Goal: Navigation & Orientation: Go to known website

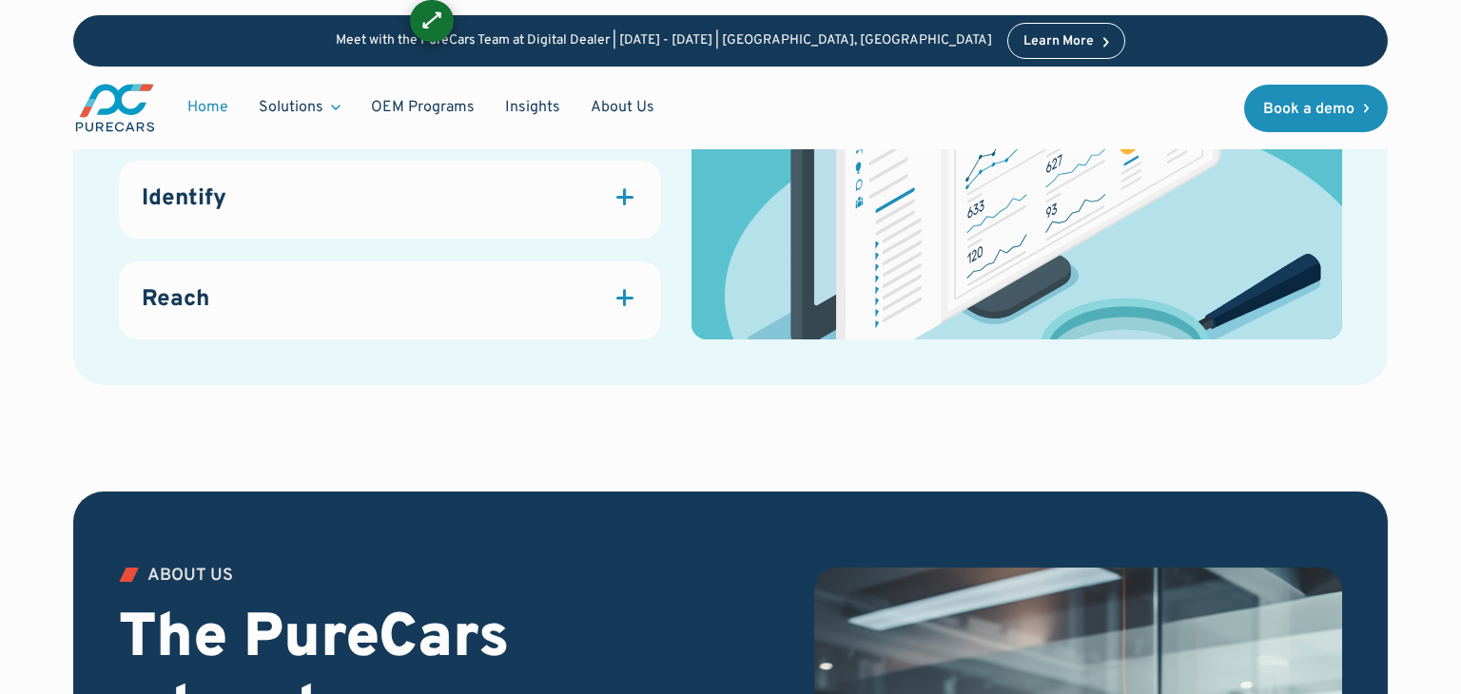
scroll to position [1747, 0]
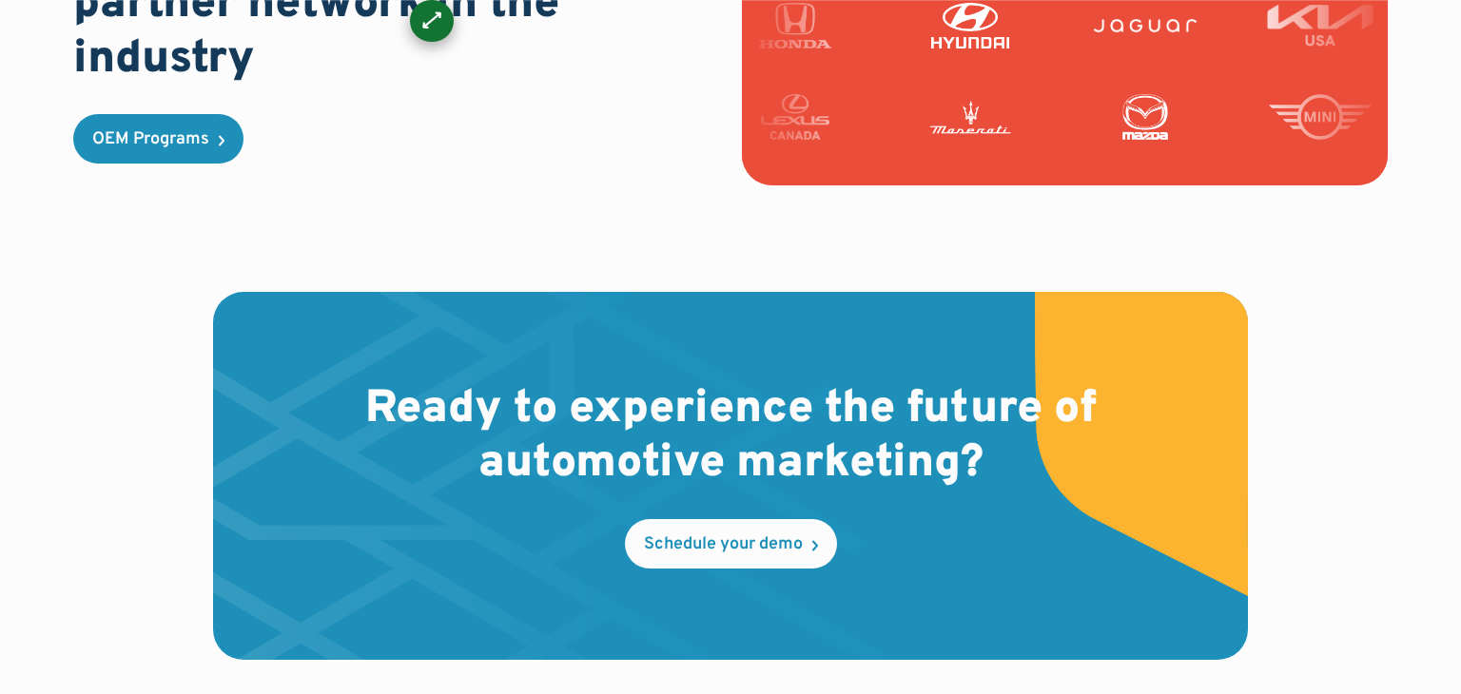
scroll to position [5887, 0]
